Goal: Navigation & Orientation: Find specific page/section

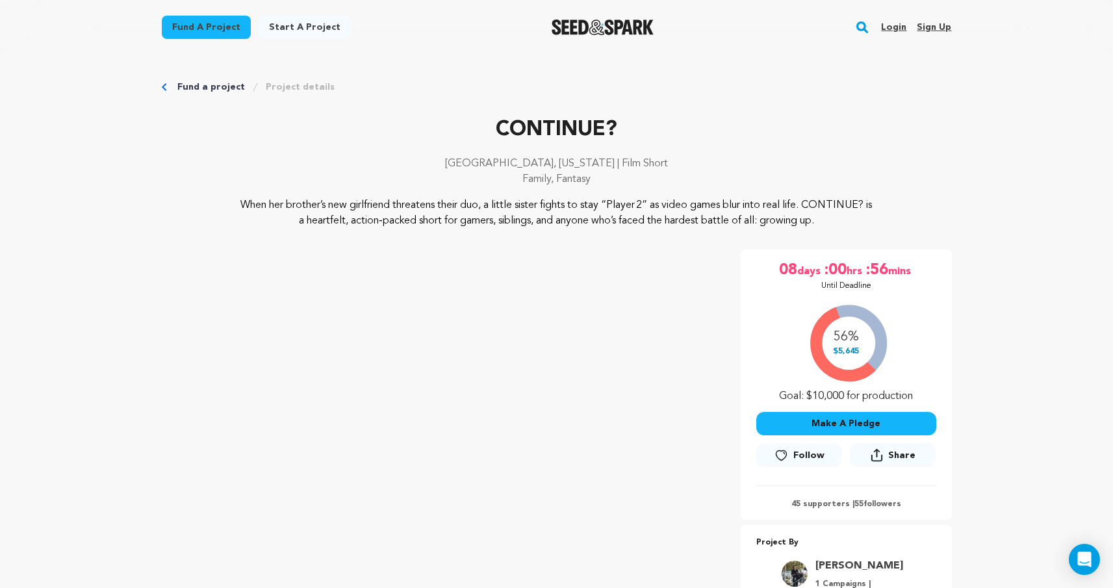
click at [888, 30] on link "Login" at bounding box center [893, 27] width 25 height 21
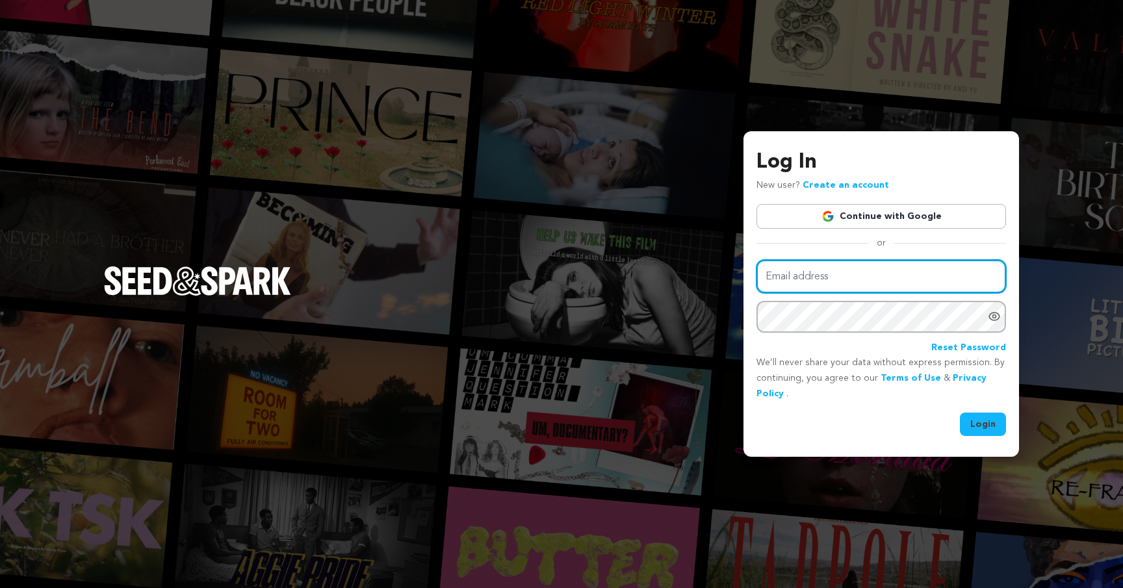
click at [845, 288] on input "Email address" at bounding box center [882, 276] width 250 height 33
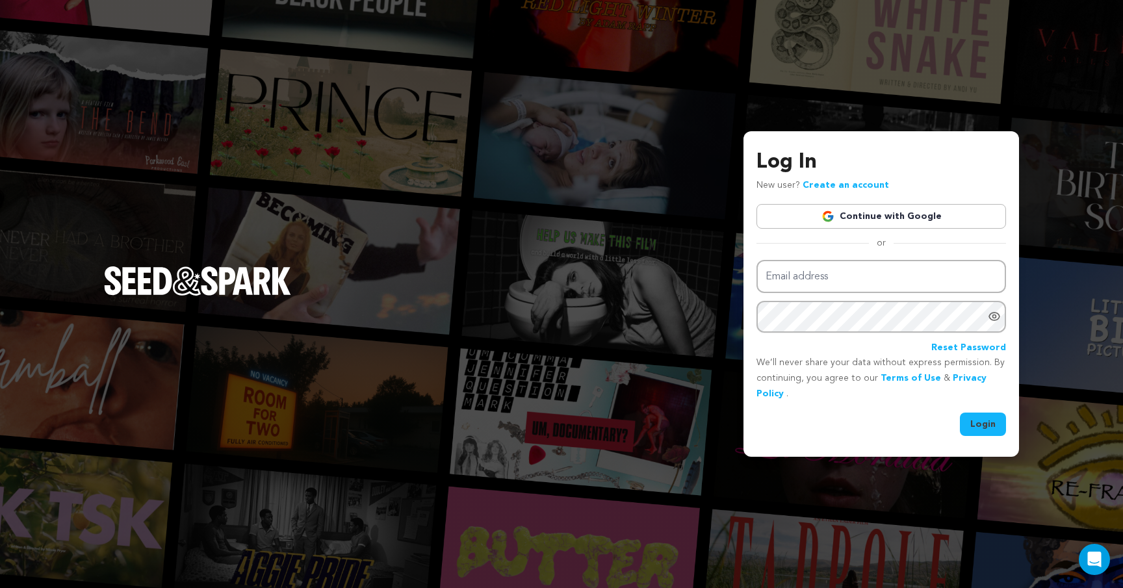
click at [875, 245] on span "or" at bounding box center [881, 243] width 25 height 13
click at [891, 224] on link "Continue with Google" at bounding box center [882, 216] width 250 height 25
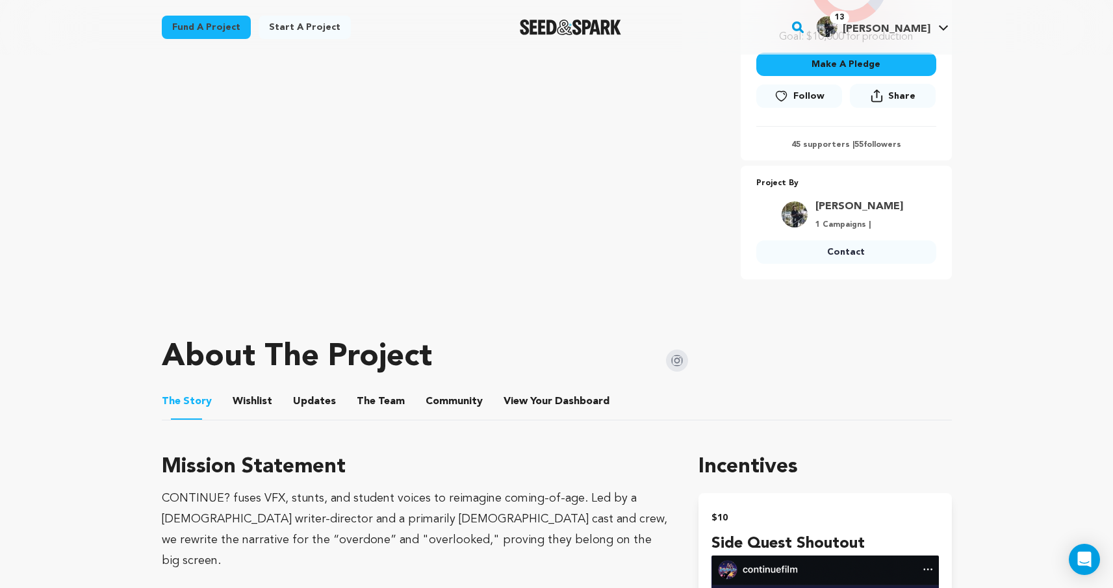
scroll to position [351, 0]
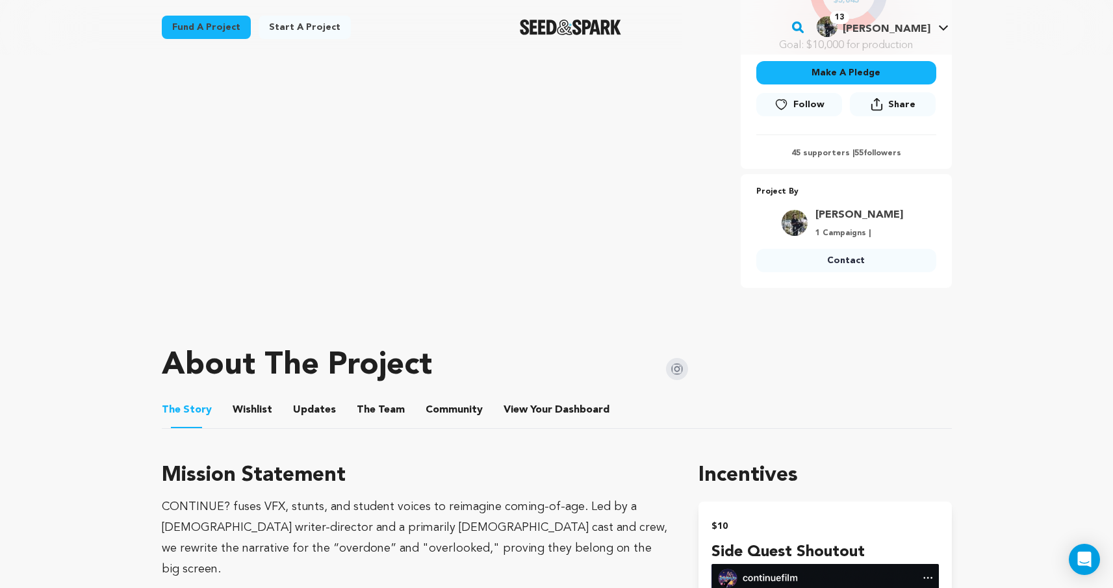
click at [835, 258] on link "Contact" at bounding box center [847, 260] width 180 height 23
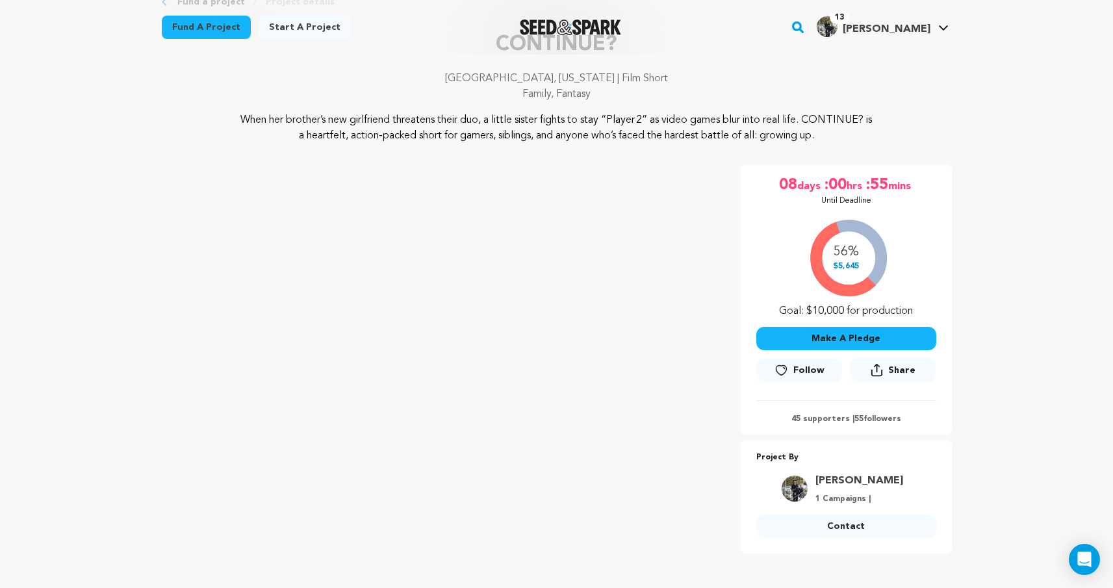
scroll to position [75, 0]
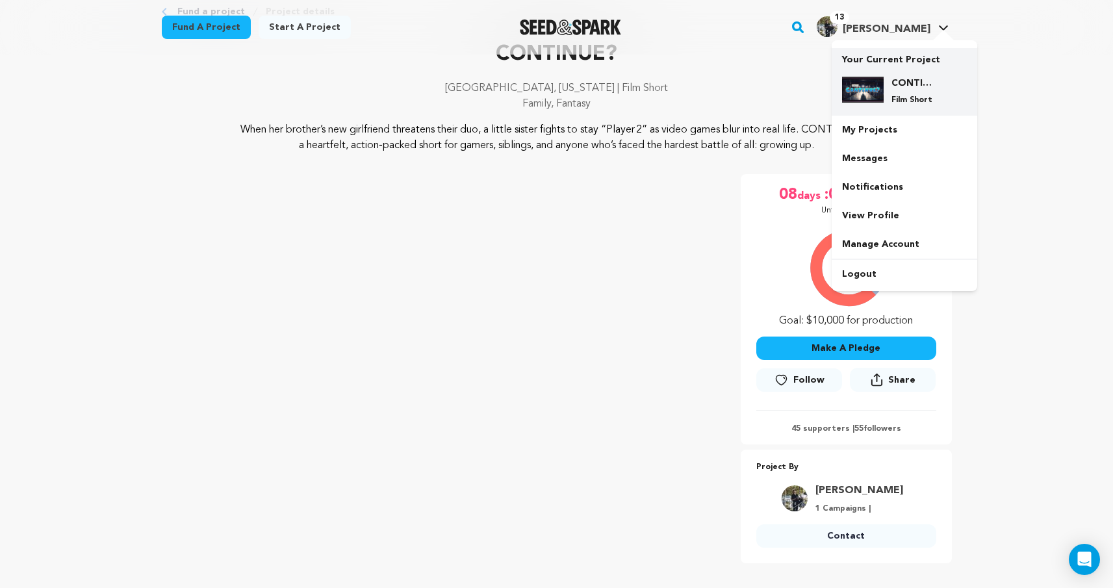
click at [874, 99] on img at bounding box center [863, 90] width 42 height 26
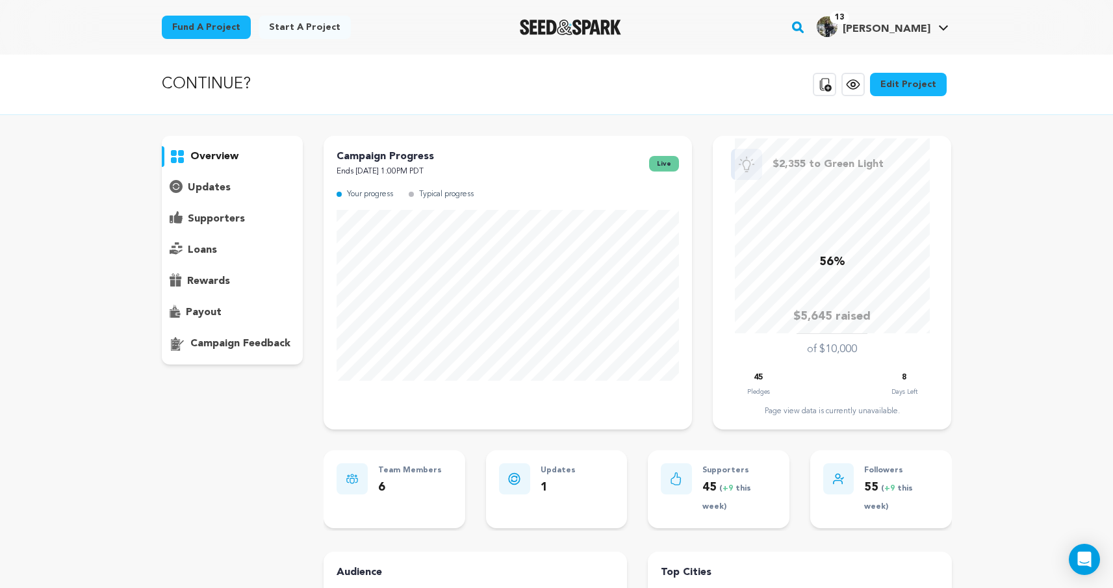
click at [807, 419] on div "$2,355 to Green Light 56% $5,645 raised of $10,000 45 Pledges 8" at bounding box center [832, 283] width 239 height 294
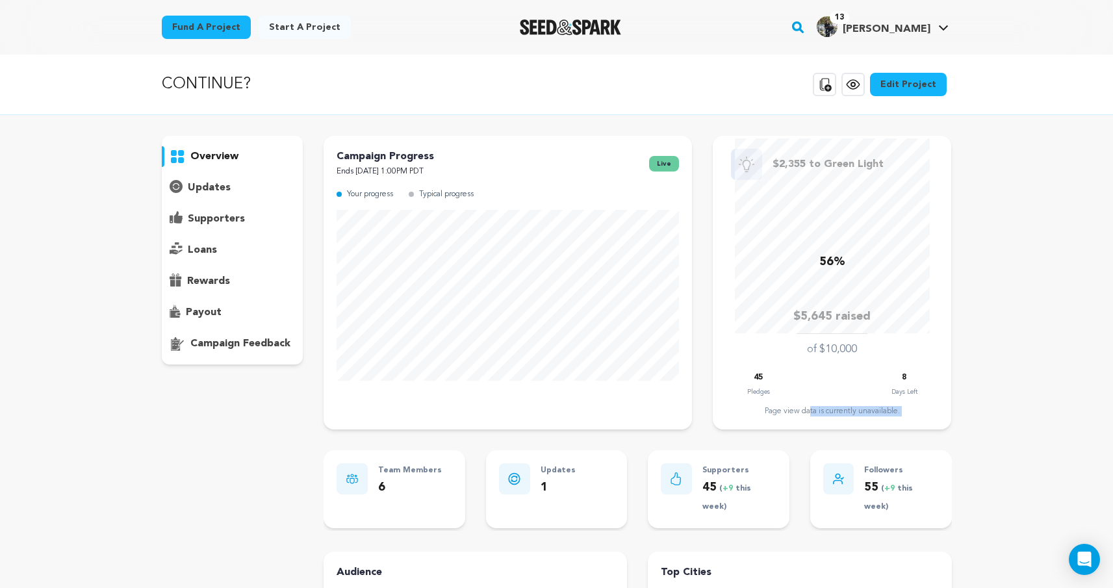
click at [807, 419] on div "$2,355 to Green Light 56% $5,645 raised of $10,000 45 Pledges 8" at bounding box center [832, 283] width 239 height 294
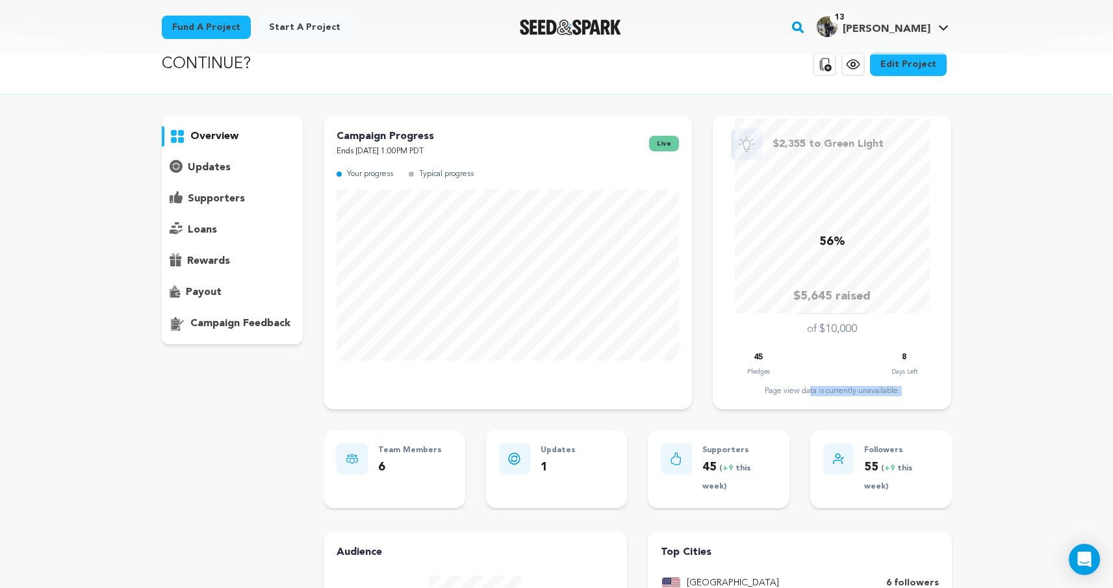
scroll to position [17, 0]
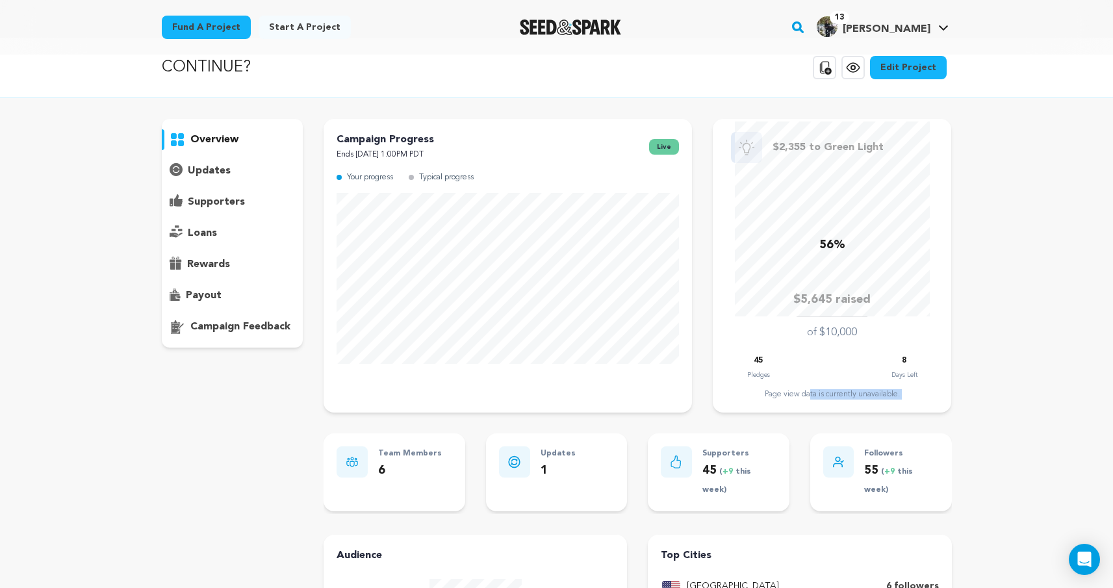
click at [883, 114] on div "CONTINUE? Copy public preview link View project Edit Project View more option V…" at bounding box center [556, 504] width 1113 height 932
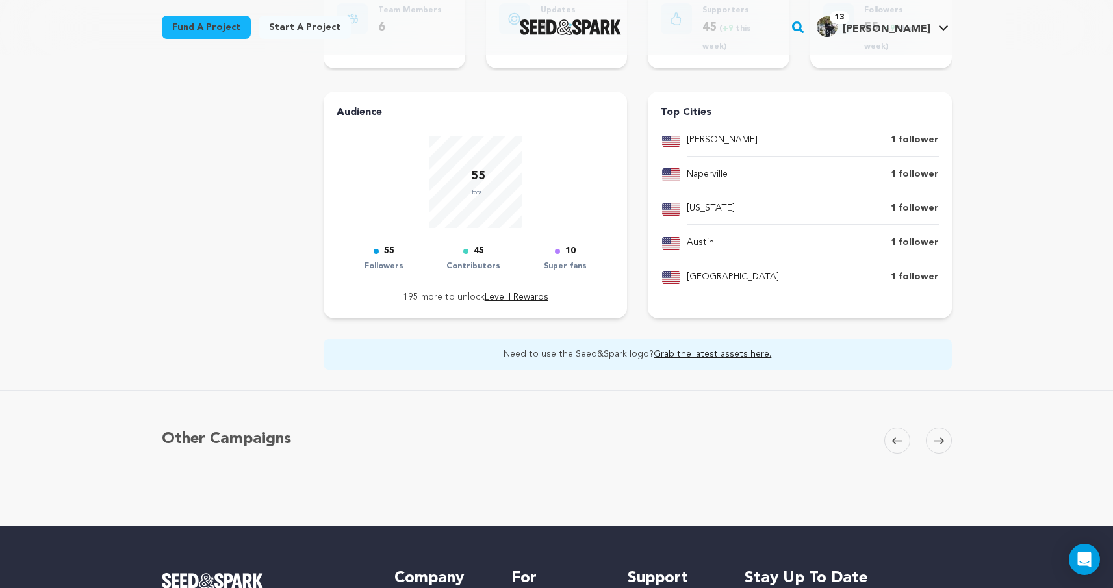
scroll to position [73, 0]
click at [693, 273] on p "[GEOGRAPHIC_DATA]" at bounding box center [733, 276] width 92 height 16
click at [814, 265] on div "[GEOGRAPHIC_DATA] 6 followers [GEOGRAPHIC_DATA] 1 follower [GEOGRAPHIC_DATA] 1 …" at bounding box center [800, 214] width 278 height 156
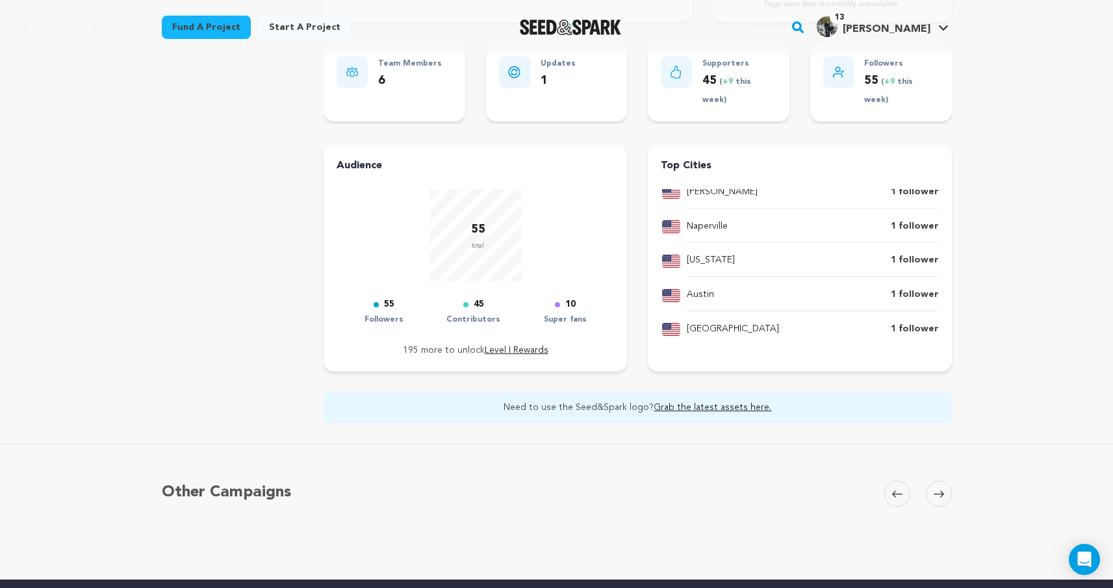
click at [688, 328] on p "[GEOGRAPHIC_DATA]" at bounding box center [733, 330] width 92 height 16
copy p "[GEOGRAPHIC_DATA]"
click at [840, 480] on div "Other Campaigns [GEOGRAPHIC_DATA] Skip to previous slide page [GEOGRAPHIC_DATA]…" at bounding box center [557, 512] width 832 height 83
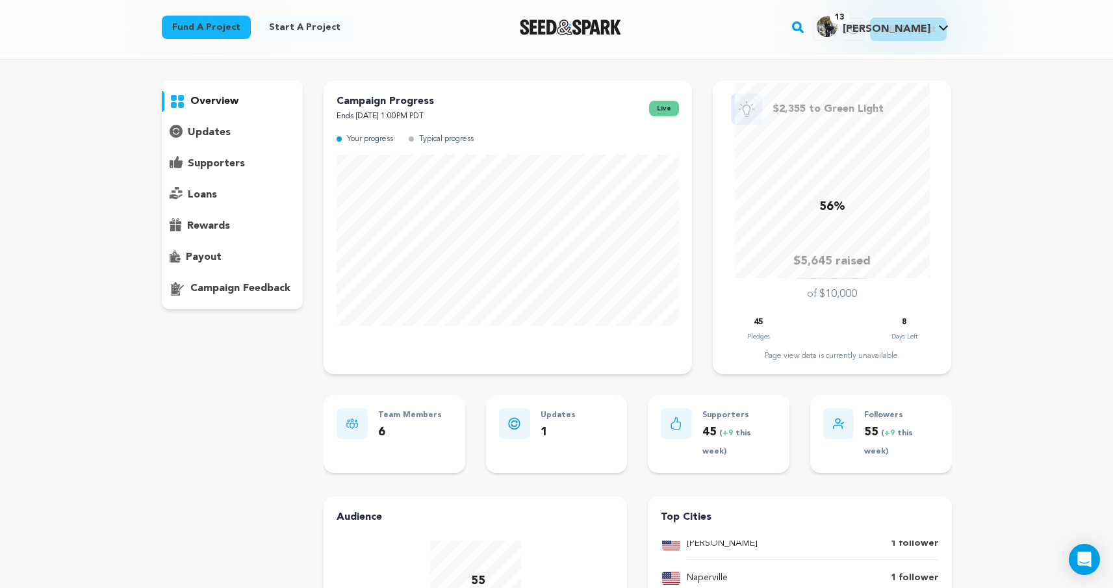
scroll to position [0, 0]
